Goal: Check status: Check status

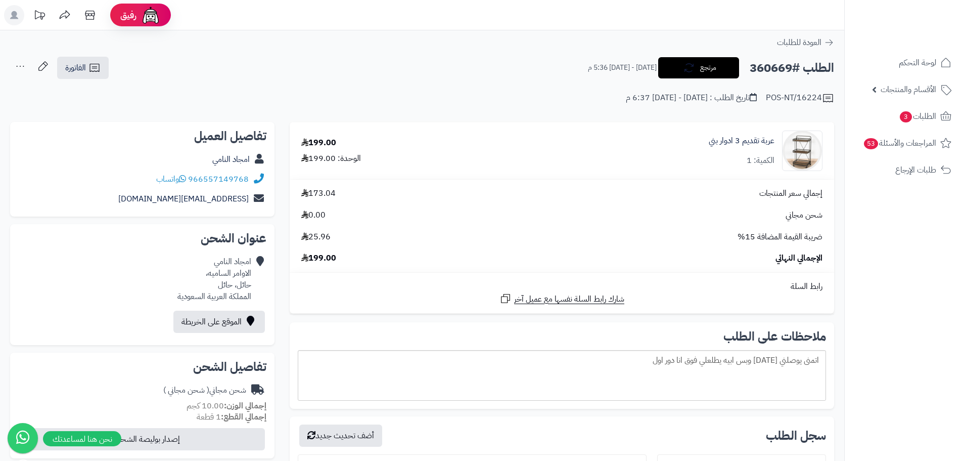
click at [767, 73] on h2 "الطلب #360669" at bounding box center [792, 68] width 84 height 21
copy h2 "360669"
